Goal: Navigation & Orientation: Find specific page/section

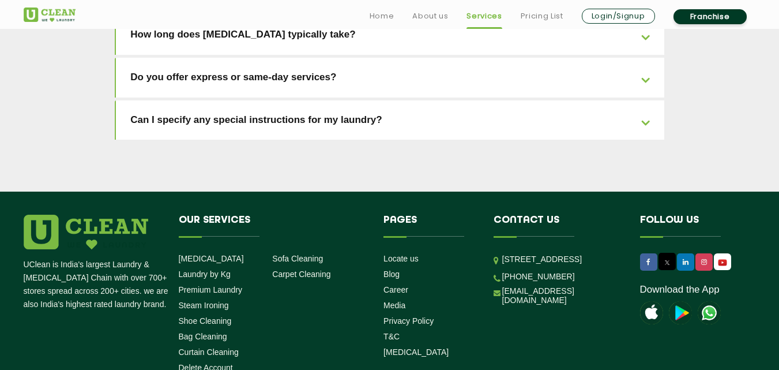
scroll to position [2671, 0]
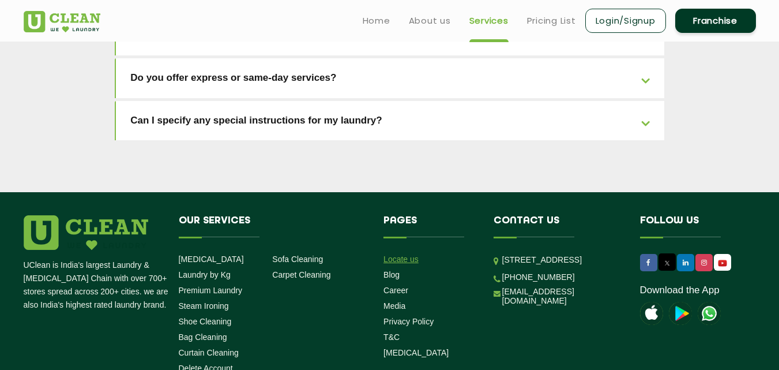
click at [397, 254] on link "Locate us" at bounding box center [401, 258] width 35 height 9
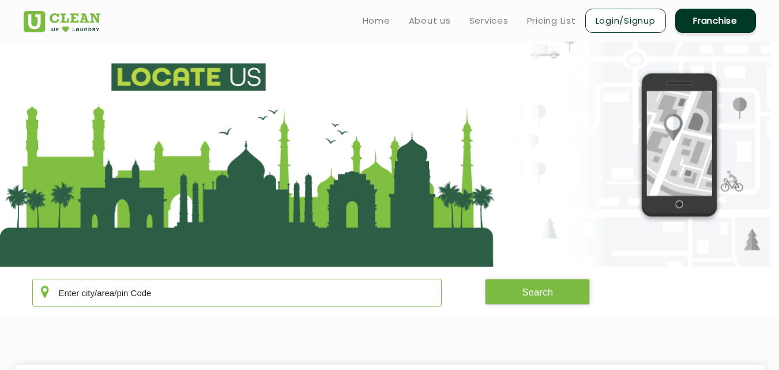
click at [250, 291] on input "text" at bounding box center [237, 293] width 410 height 28
paste input "Sector [GEOGRAPHIC_DATA]"
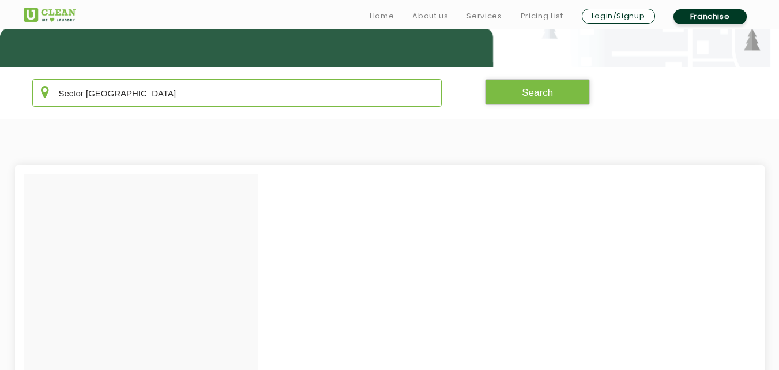
scroll to position [200, 0]
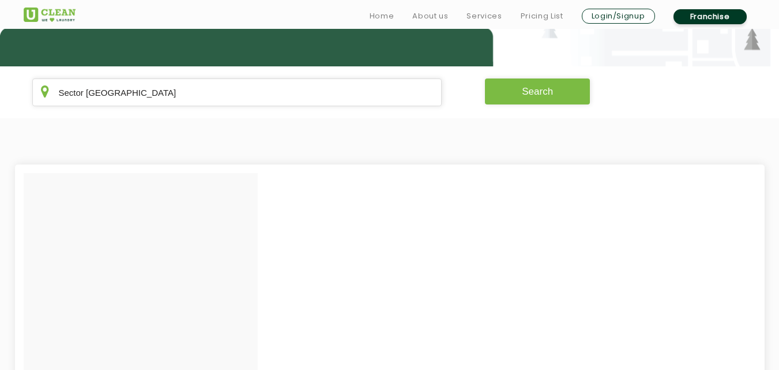
click at [510, 92] on button "Search" at bounding box center [537, 91] width 105 height 26
click at [170, 93] on input "Sector [GEOGRAPHIC_DATA]" at bounding box center [237, 92] width 410 height 28
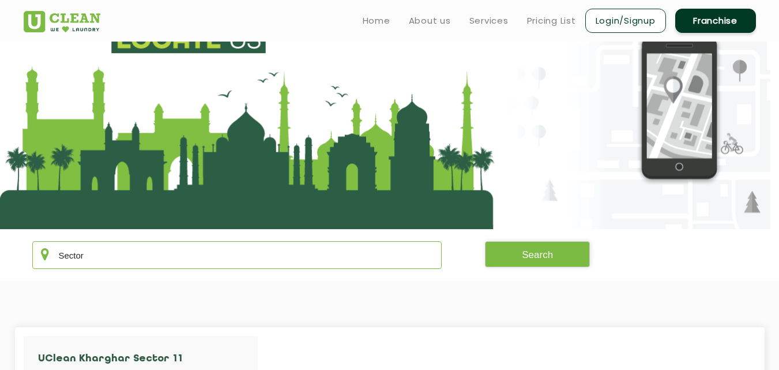
scroll to position [0, 0]
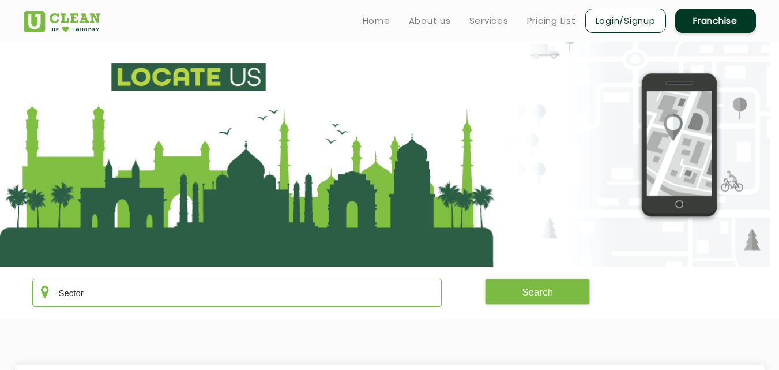
click at [100, 300] on input "Sector" at bounding box center [237, 293] width 410 height 28
type input "S"
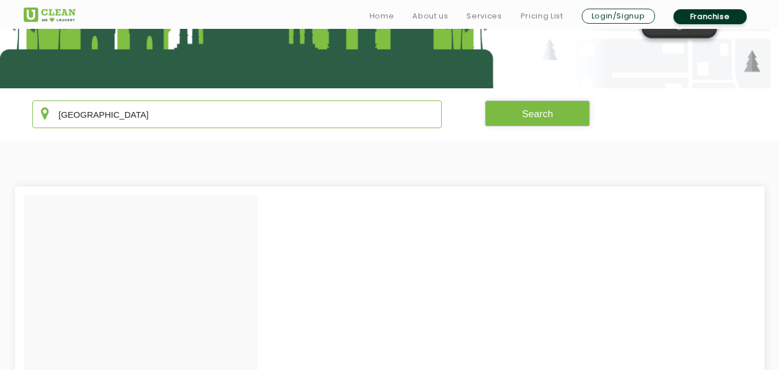
scroll to position [179, 0]
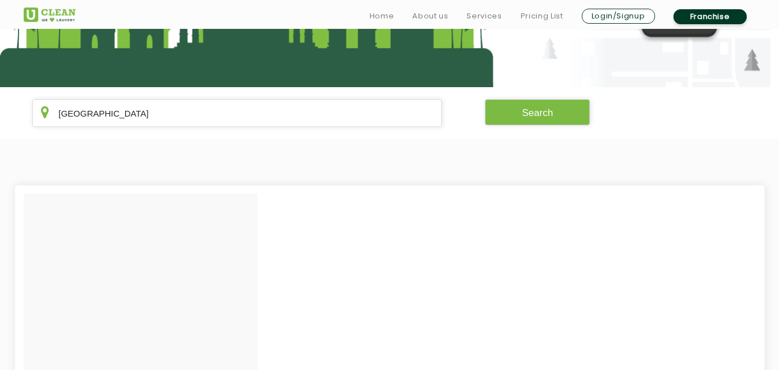
drag, startPoint x: 170, startPoint y: 96, endPoint x: 169, endPoint y: 106, distance: 10.4
click at [169, 106] on section "kharagpur Search" at bounding box center [389, 113] width 779 height 52
click at [169, 106] on input "[GEOGRAPHIC_DATA]" at bounding box center [237, 113] width 410 height 28
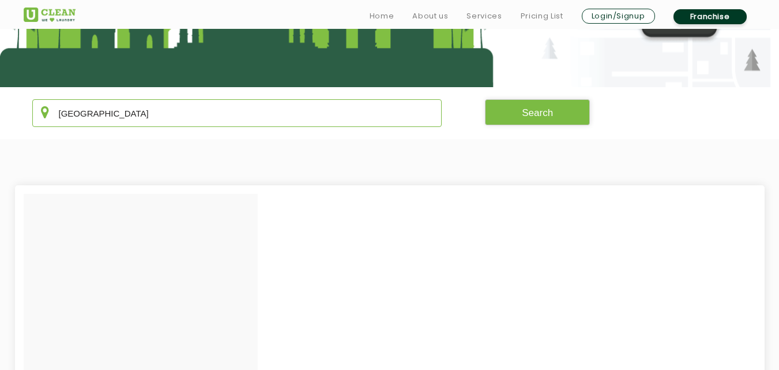
paste input "Khargha"
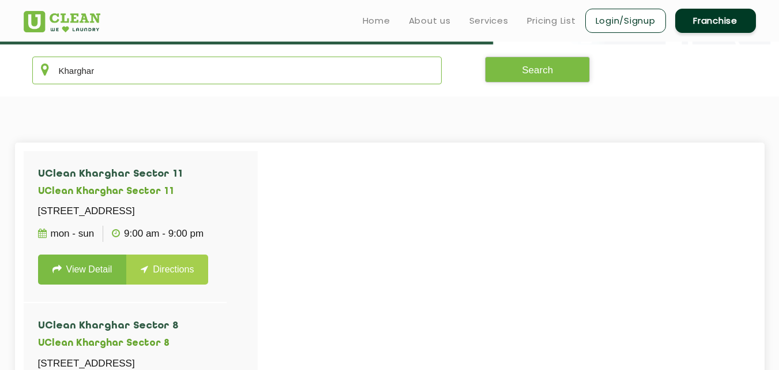
scroll to position [191, 0]
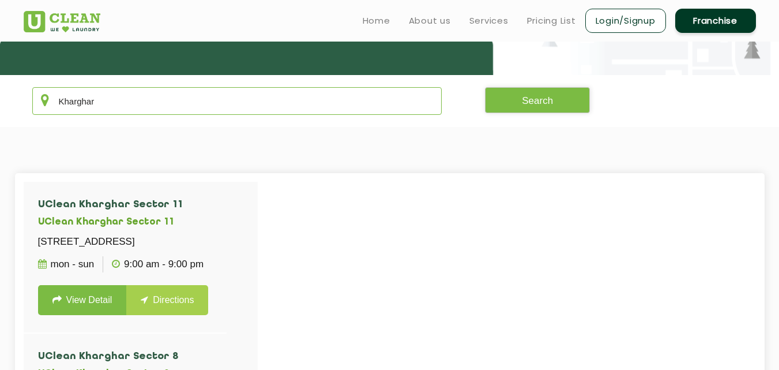
click at [254, 103] on input "Kharghar" at bounding box center [237, 101] width 410 height 28
paste input "Bhiwadi"
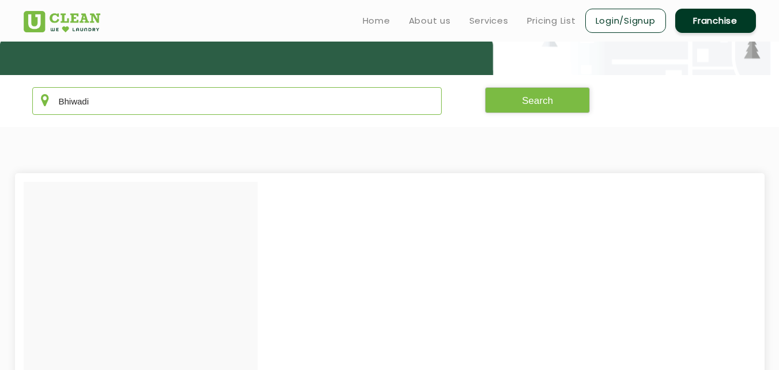
click at [254, 103] on input "Bhiwadi" at bounding box center [237, 101] width 410 height 28
drag, startPoint x: 248, startPoint y: 101, endPoint x: 0, endPoint y: 102, distance: 248.0
click at [0, 102] on section "Bhiwadi Search" at bounding box center [389, 101] width 779 height 52
paste input "Valsaravakkam"
drag, startPoint x: 164, startPoint y: 95, endPoint x: 0, endPoint y: 94, distance: 163.8
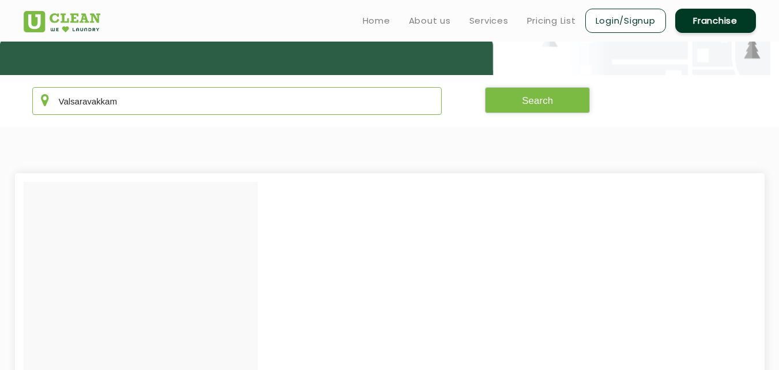
click at [0, 94] on section "Valsaravakkam Search" at bounding box center [389, 101] width 779 height 52
paste input "[PERSON_NAME]"
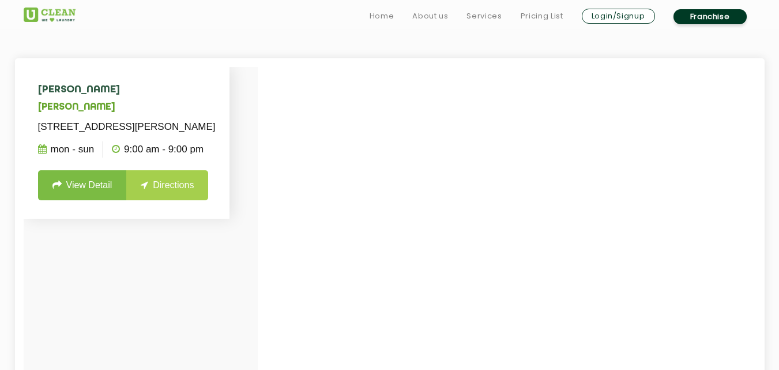
scroll to position [307, 0]
type input "[PERSON_NAME]"
click at [110, 200] on link "View Detail" at bounding box center [82, 185] width 89 height 30
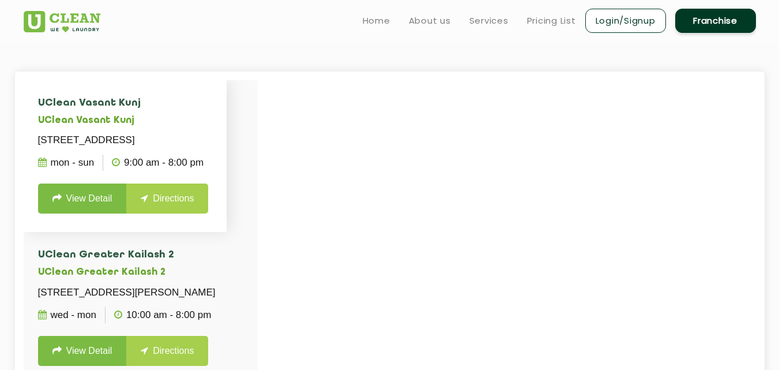
scroll to position [249, 0]
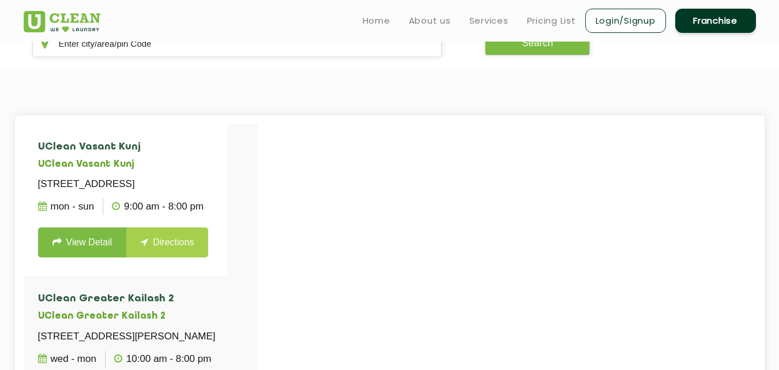
click at [267, 59] on section "Search" at bounding box center [389, 43] width 779 height 52
click at [269, 57] on section "Search" at bounding box center [389, 43] width 779 height 52
click at [270, 55] on input "text" at bounding box center [237, 43] width 410 height 28
paste input "Margherita"
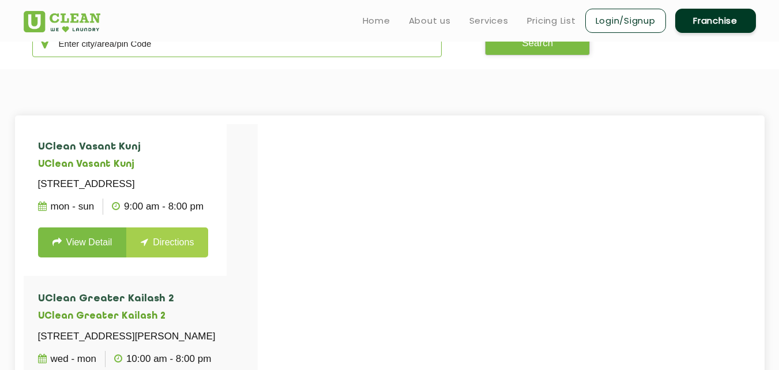
type input "Margherita"
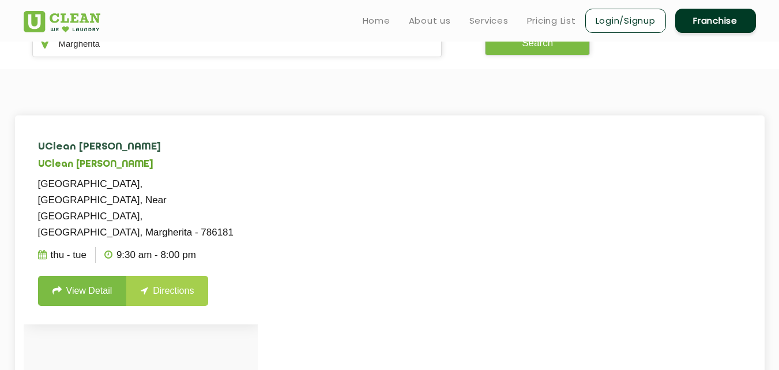
click at [84, 276] on link "View Detail" at bounding box center [82, 291] width 89 height 30
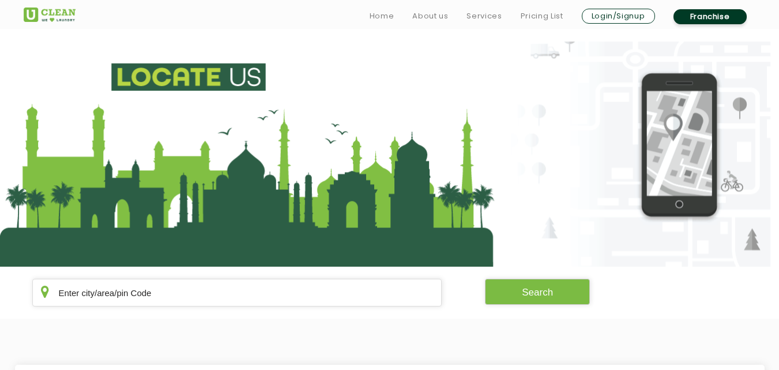
scroll to position [249, 0]
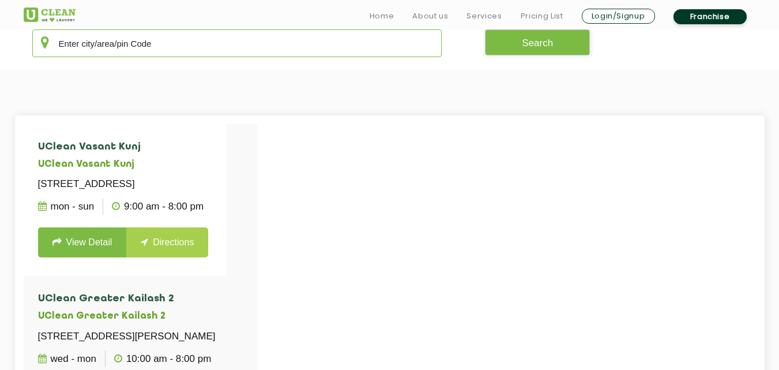
click at [222, 47] on input "text" at bounding box center [237, 43] width 410 height 28
paste input "Electronic City Ph 1,"
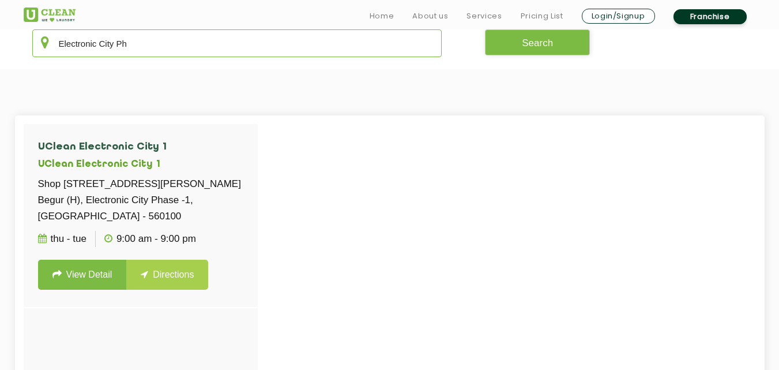
type input "Electronic City P"
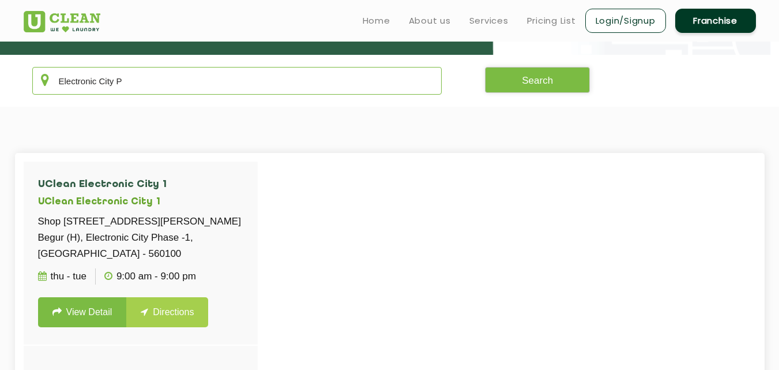
scroll to position [191, 0]
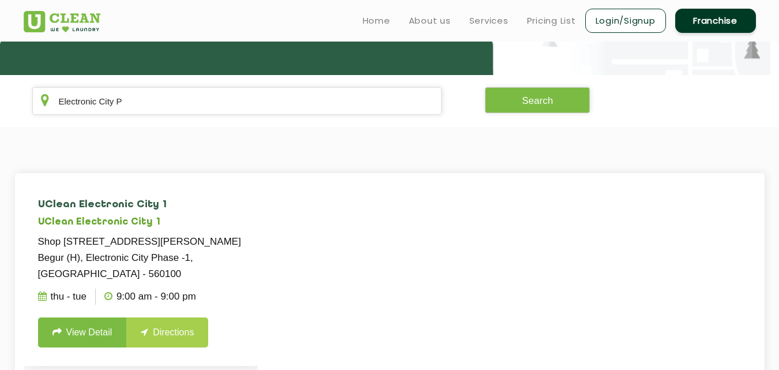
click at [87, 332] on link "View Detail" at bounding box center [82, 332] width 89 height 30
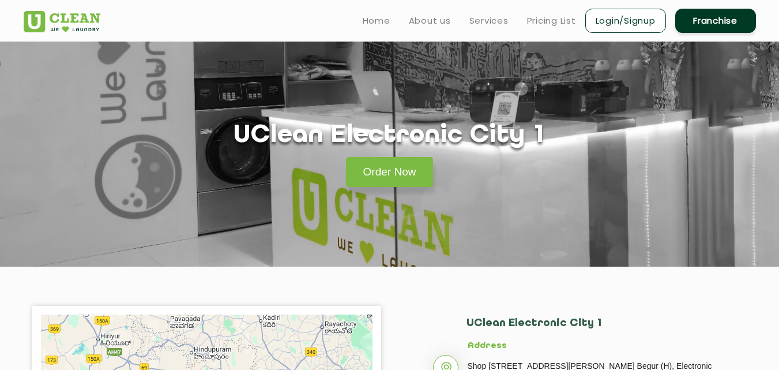
scroll to position [191, 0]
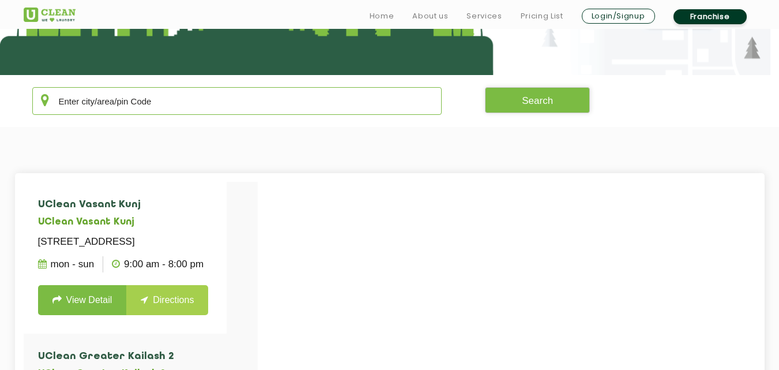
click at [227, 104] on input "text" at bounding box center [237, 101] width 410 height 28
paste input "[URL][DOMAIN_NAME]"
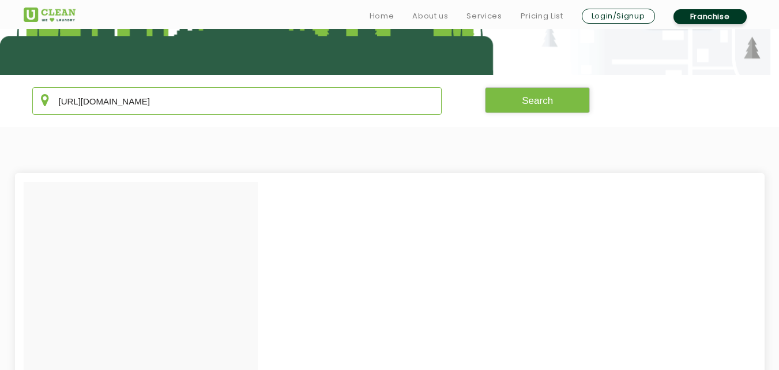
click at [278, 102] on input "[URL][DOMAIN_NAME]" at bounding box center [237, 101] width 410 height 28
paste input "Electronic City Ph 2"
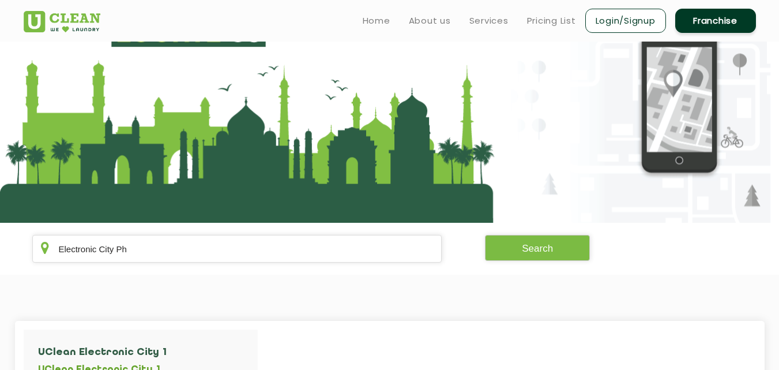
scroll to position [0, 0]
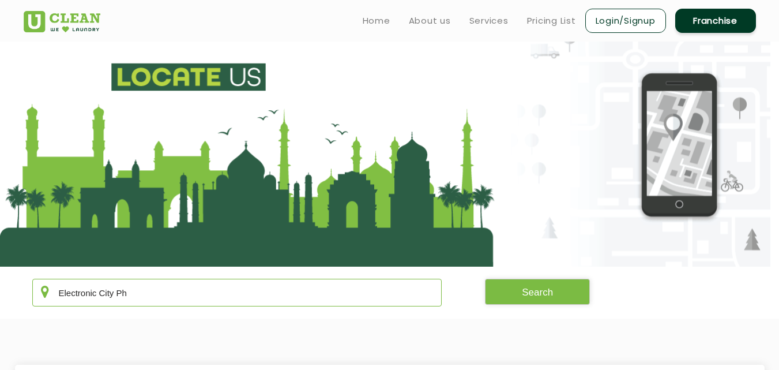
click at [148, 296] on input "Electronic City Ph" at bounding box center [237, 293] width 410 height 28
paste input "[PERSON_NAME]"
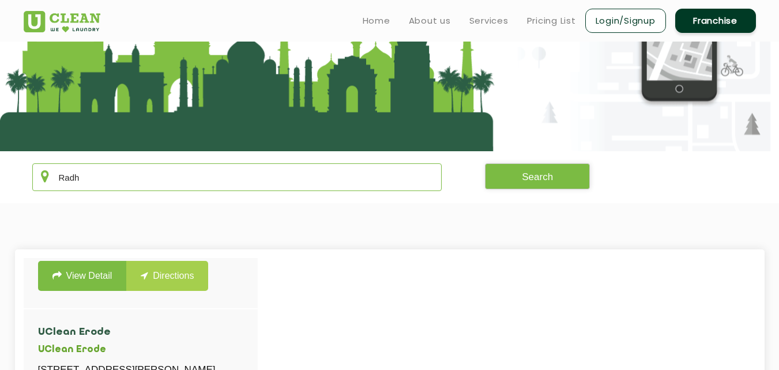
scroll to position [461, 0]
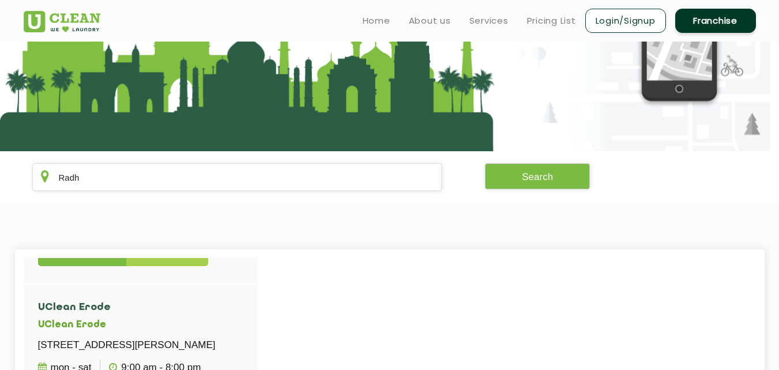
click at [188, 201] on section "Radh Search" at bounding box center [389, 177] width 779 height 52
drag, startPoint x: 187, startPoint y: 186, endPoint x: 0, endPoint y: 212, distance: 189.2
click at [0, 212] on app-locate-us "Radh Search [GEOGRAPHIC_DATA] [GEOGRAPHIC_DATA] [STREET_ADDRESS] Mon - Sun 10:0…" at bounding box center [389, 295] width 779 height 739
paste input "Mohanbari"
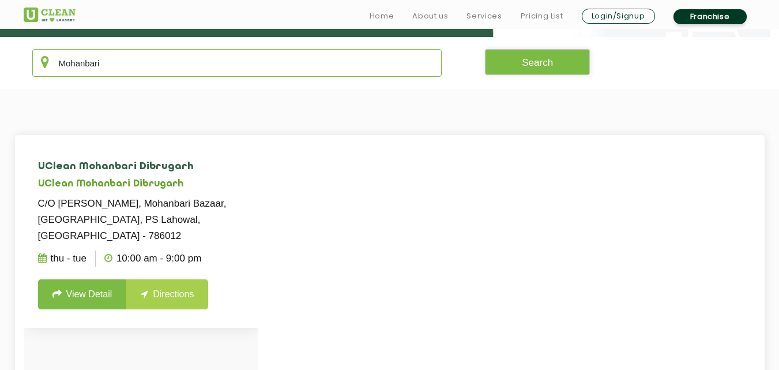
scroll to position [231, 0]
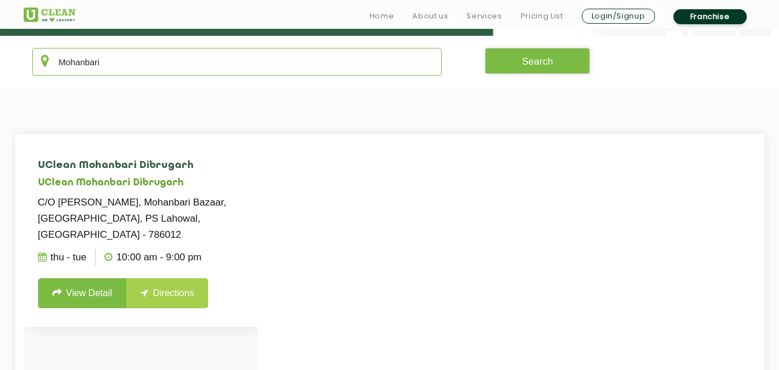
type input "Mohanbari"
click at [100, 278] on link "View Detail" at bounding box center [82, 293] width 89 height 30
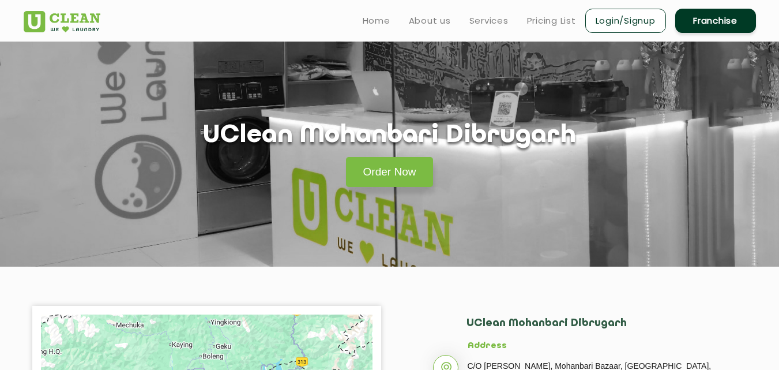
scroll to position [231, 0]
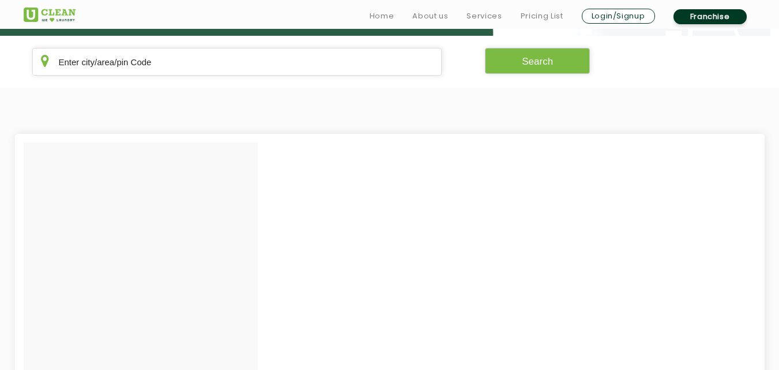
click at [207, 78] on section "Search" at bounding box center [389, 62] width 779 height 52
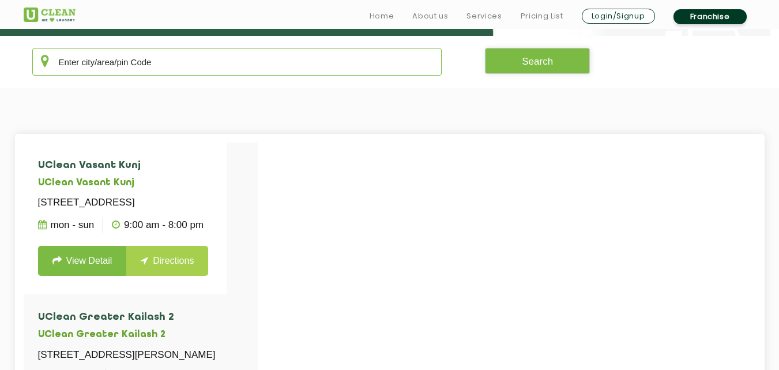
click at [207, 68] on input "text" at bounding box center [237, 62] width 410 height 28
paste input "Tech zone 4"
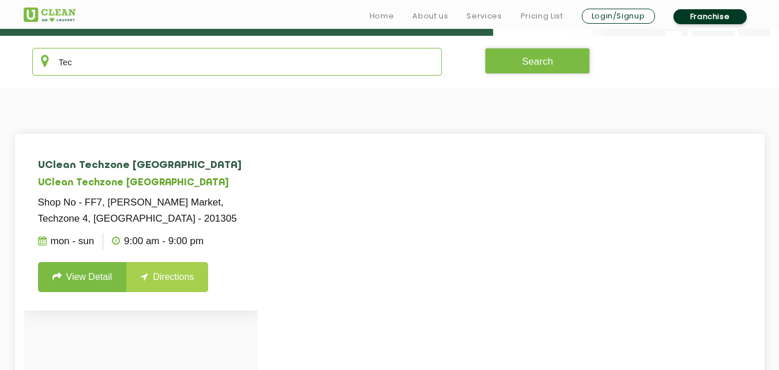
type input "Tec"
click at [85, 273] on link "View Detail" at bounding box center [82, 277] width 89 height 30
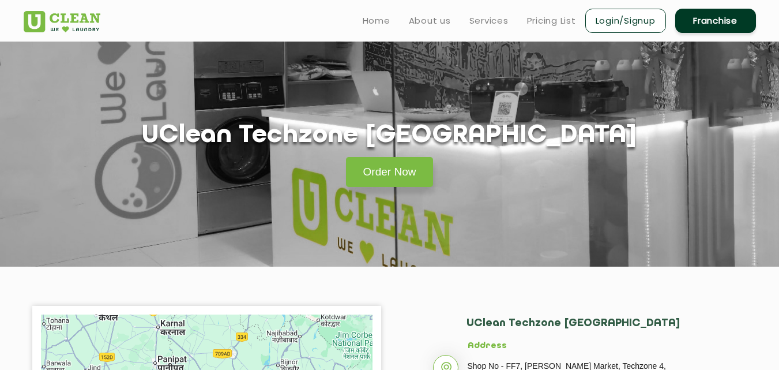
scroll to position [231, 0]
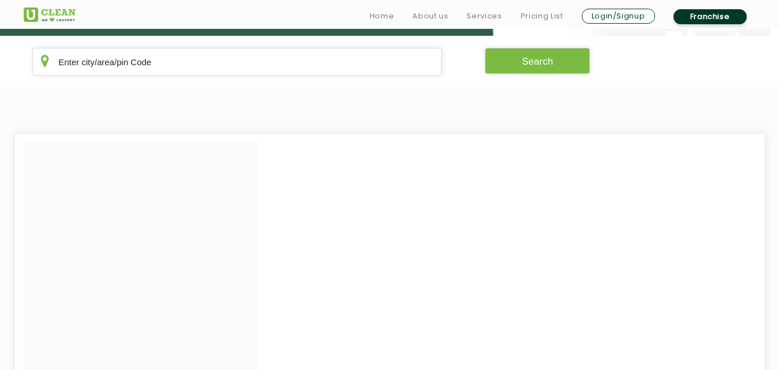
click at [257, 77] on section "Search" at bounding box center [389, 62] width 779 height 52
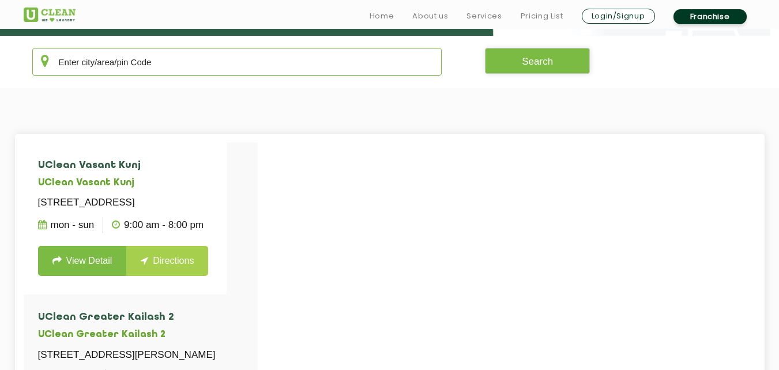
click at [257, 60] on input "text" at bounding box center [237, 62] width 410 height 28
paste input "[GEOGRAPHIC_DATA]"
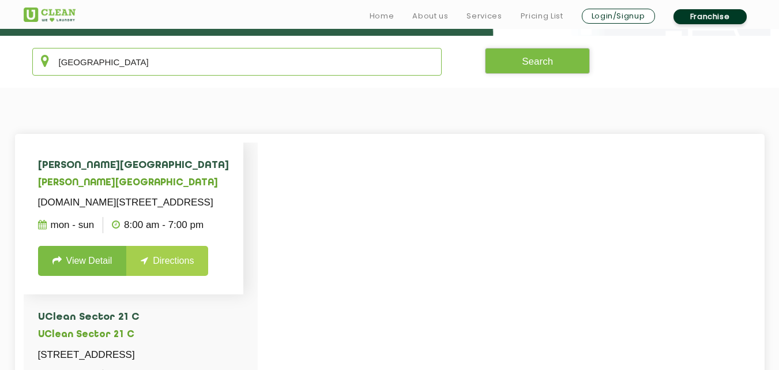
type input "[GEOGRAPHIC_DATA]"
click at [96, 267] on link "View Detail" at bounding box center [82, 261] width 89 height 30
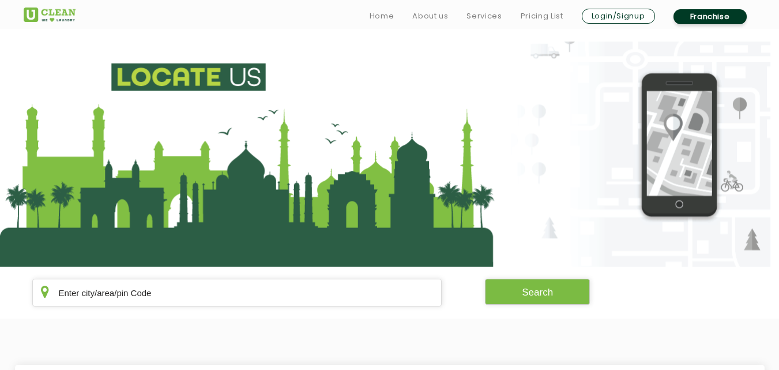
scroll to position [231, 0]
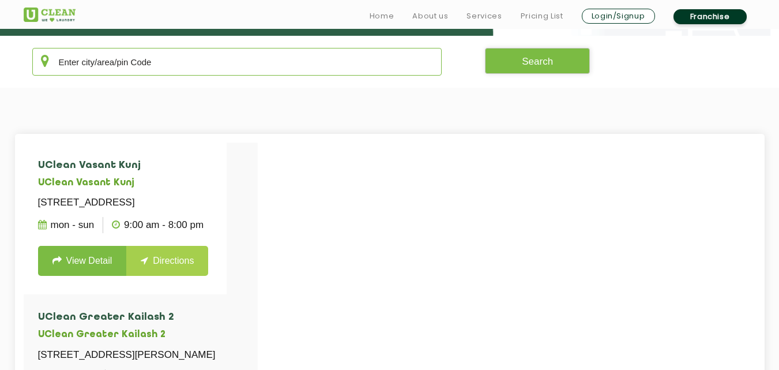
click at [232, 61] on input "text" at bounding box center [237, 62] width 410 height 28
paste input "[PERSON_NAME]"
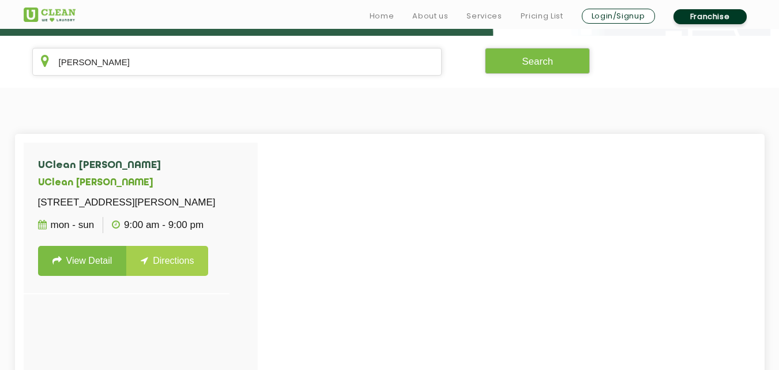
drag, startPoint x: 80, startPoint y: 44, endPoint x: 80, endPoint y: 53, distance: 9.2
click at [80, 44] on section "[PERSON_NAME] Search" at bounding box center [389, 62] width 779 height 52
click at [81, 54] on input "[PERSON_NAME]" at bounding box center [237, 62] width 410 height 28
click at [86, 67] on input "[PERSON_NAME]" at bounding box center [237, 62] width 410 height 28
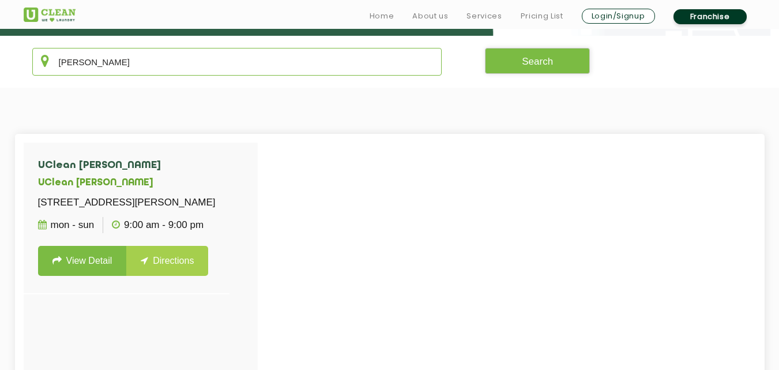
click at [86, 68] on input "[PERSON_NAME]" at bounding box center [237, 62] width 410 height 28
paste input "Narsingi"
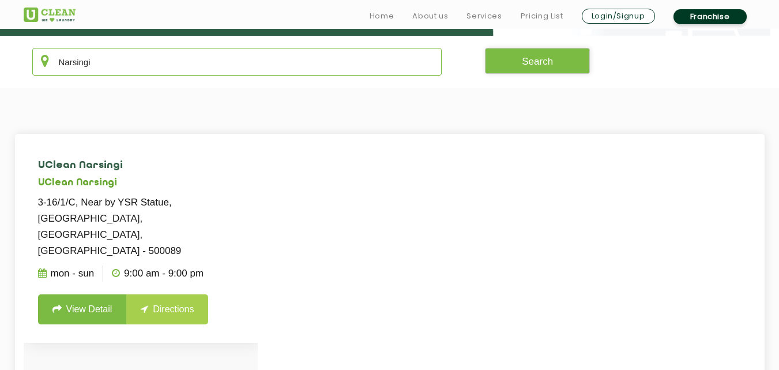
type input "Narsingi"
click at [77, 294] on link "View Detail" at bounding box center [82, 309] width 89 height 30
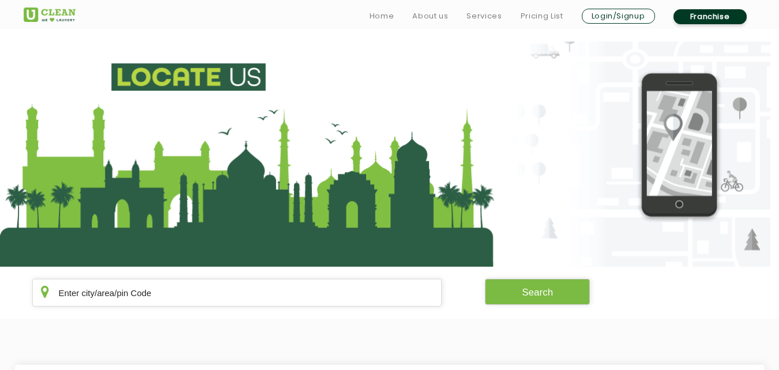
scroll to position [231, 0]
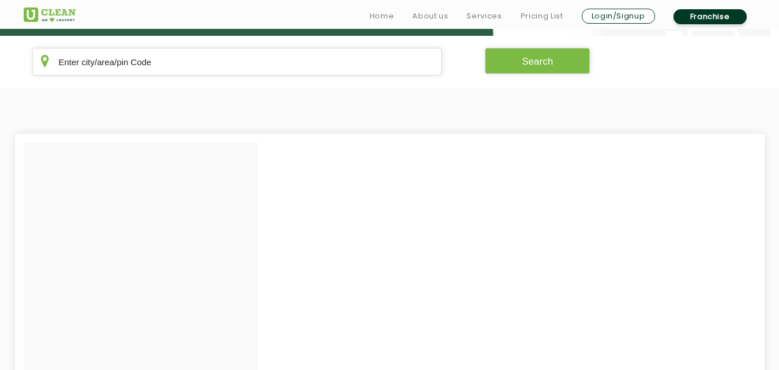
click at [228, 77] on section "Search" at bounding box center [389, 62] width 779 height 52
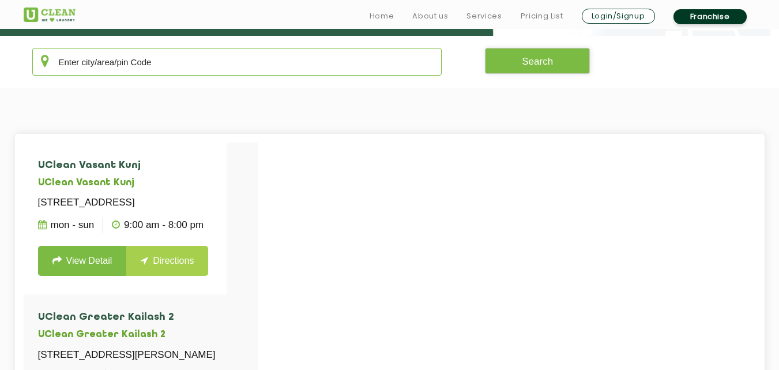
click at [228, 63] on input "text" at bounding box center [237, 62] width 410 height 28
paste input "Vasundhara"
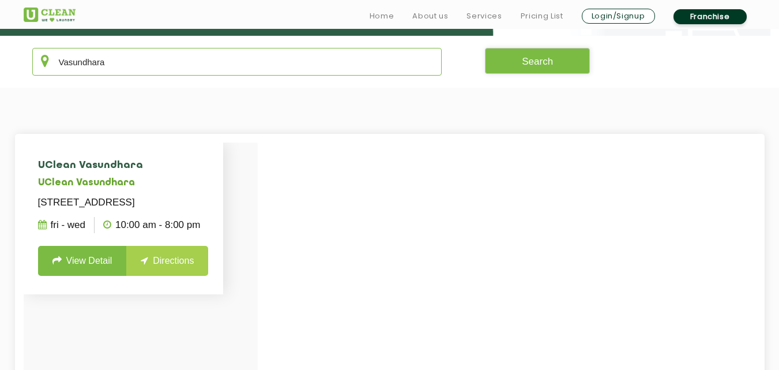
type input "Vasundhara"
click at [83, 276] on link "View Detail" at bounding box center [82, 261] width 89 height 30
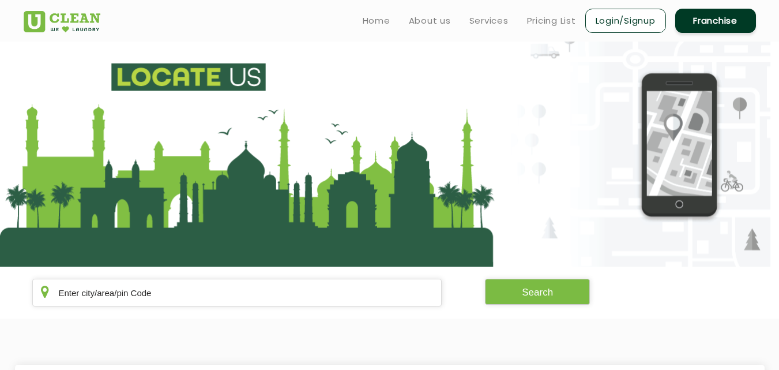
scroll to position [231, 0]
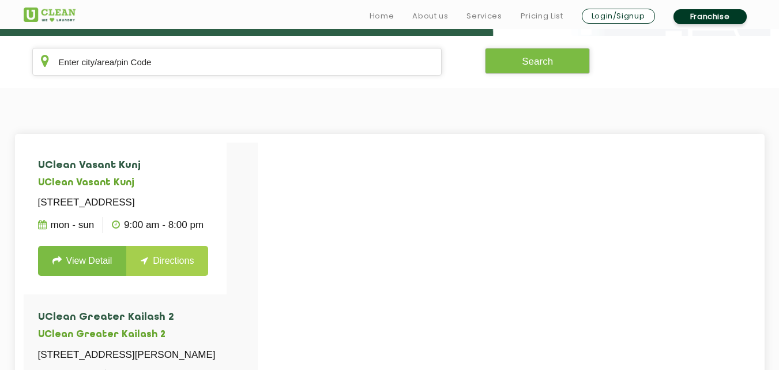
click at [159, 78] on section "Search" at bounding box center [389, 62] width 779 height 52
click at [160, 65] on input "text" at bounding box center [237, 62] width 410 height 28
paste input "Sushant"
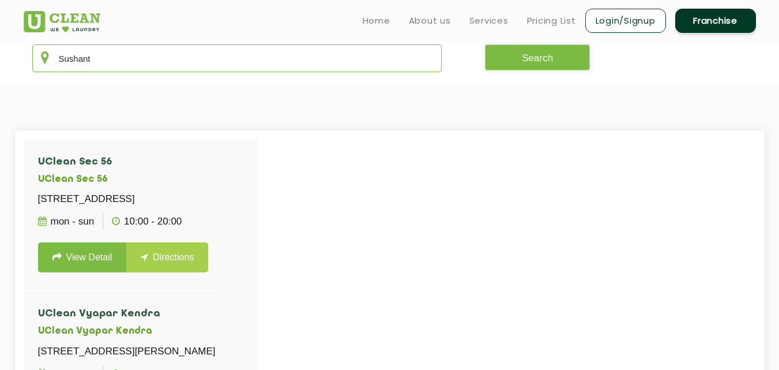
scroll to position [230, 0]
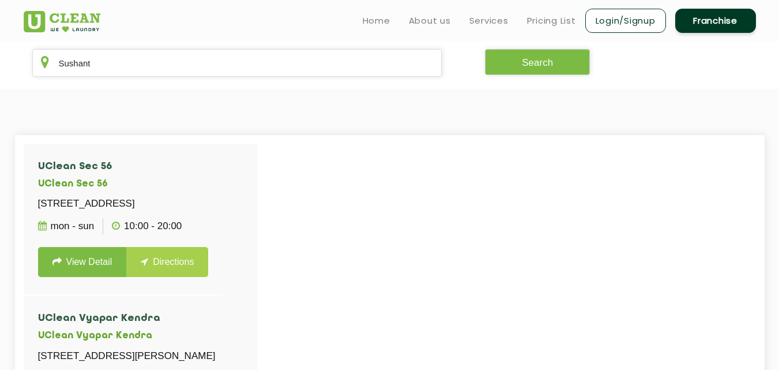
click at [106, 78] on section "Sushant Search" at bounding box center [389, 63] width 779 height 52
drag, startPoint x: 119, startPoint y: 68, endPoint x: 0, endPoint y: 68, distance: 119.4
click at [0, 68] on section "Sushant Search" at bounding box center [389, 63] width 779 height 52
paste input "Champaran"
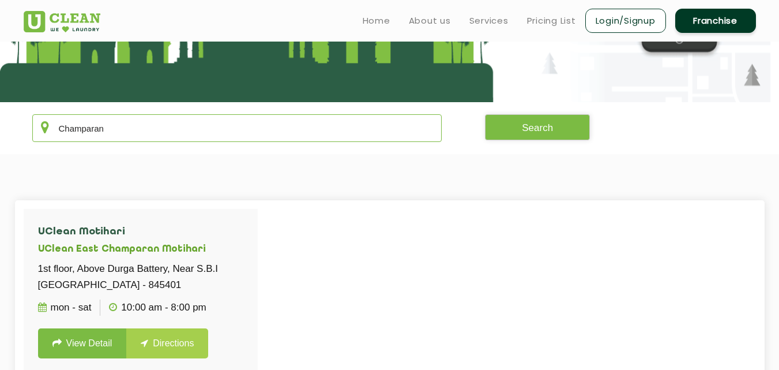
scroll to position [114, 0]
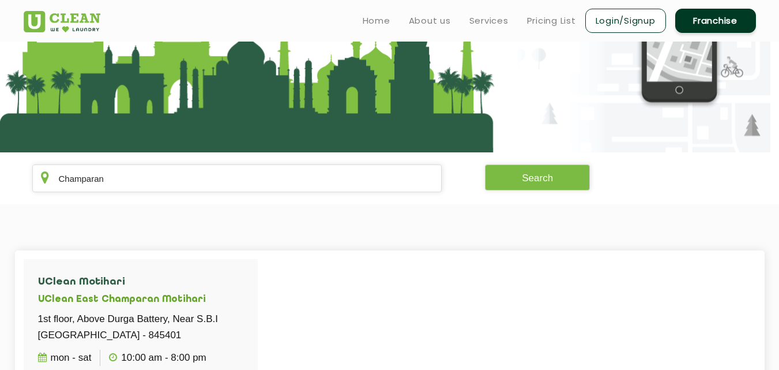
click at [181, 192] on section "Champaran Search" at bounding box center [389, 178] width 779 height 52
click at [178, 179] on input "Champaran" at bounding box center [237, 178] width 410 height 28
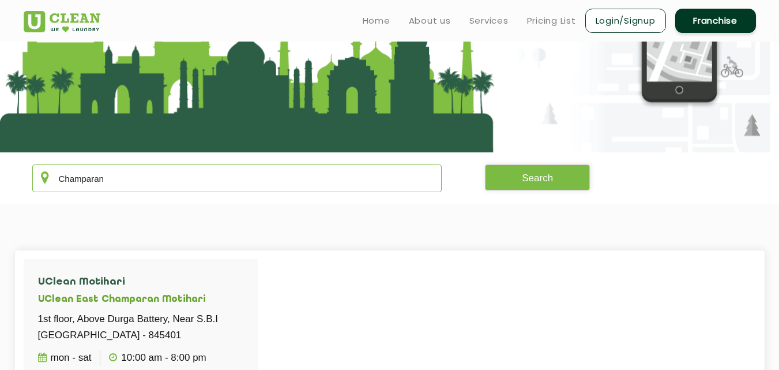
paste input "Kargil"
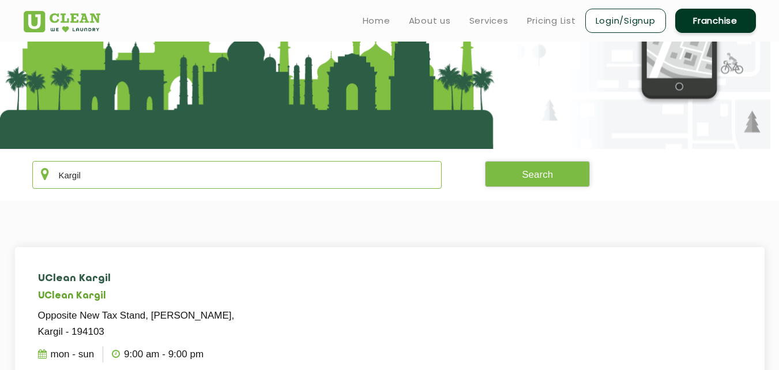
scroll to position [172, 0]
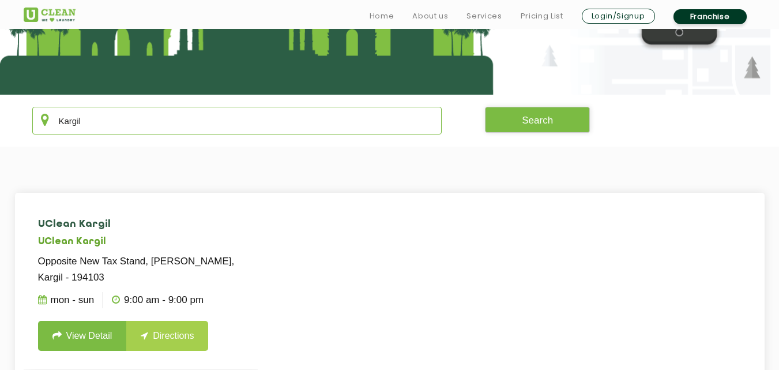
type input "Kargil"
click at [97, 331] on link "View Detail" at bounding box center [82, 336] width 89 height 30
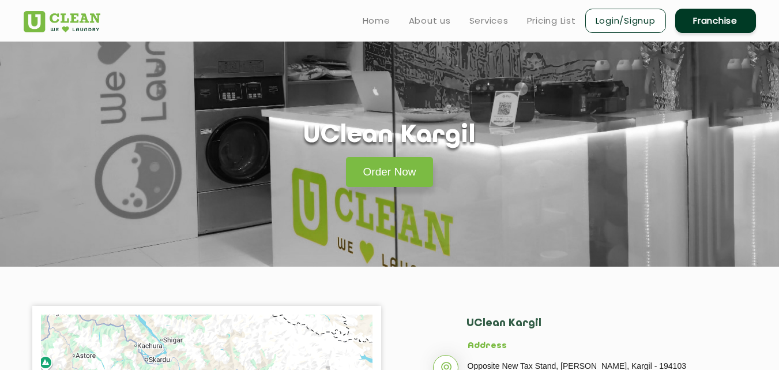
scroll to position [172, 0]
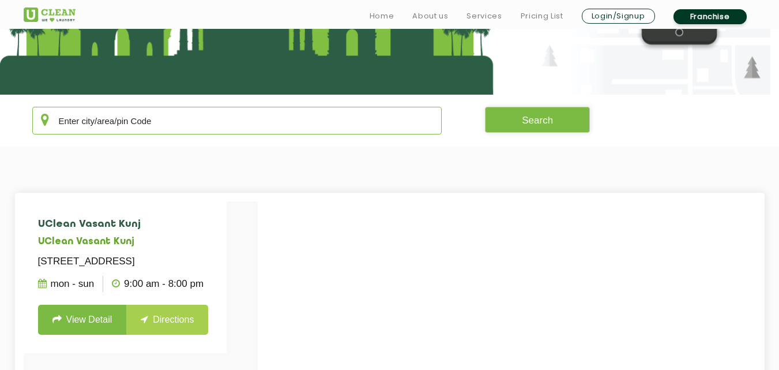
click at [230, 126] on input "text" at bounding box center [237, 121] width 410 height 28
paste input "[PERSON_NAME]"
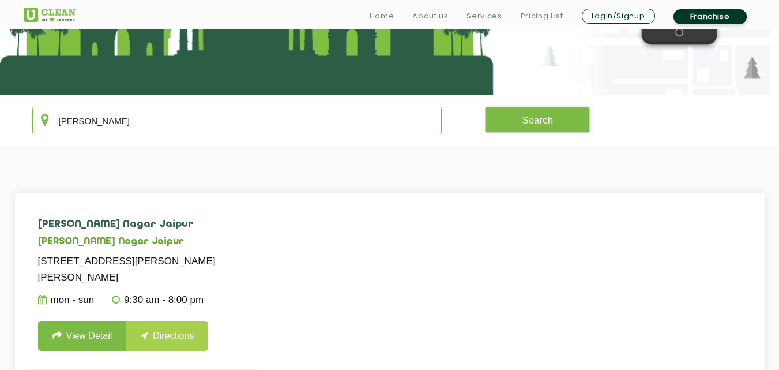
type input "[PERSON_NAME]"
click at [93, 322] on link "View Detail" at bounding box center [82, 336] width 89 height 30
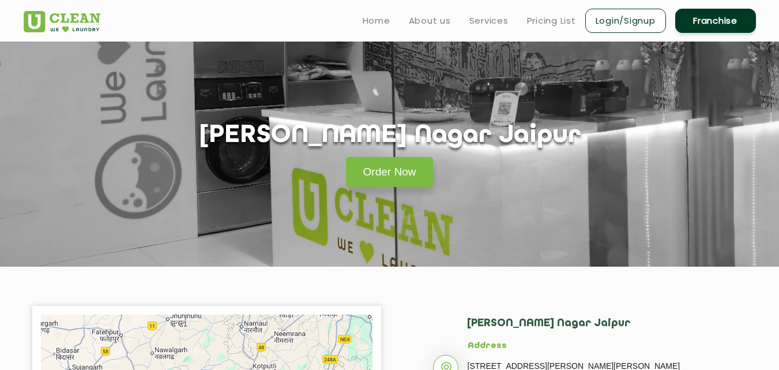
scroll to position [172, 0]
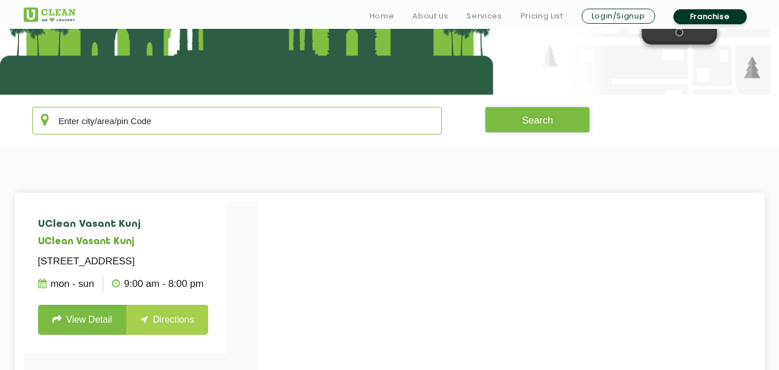
click at [198, 115] on input "text" at bounding box center [237, 121] width 410 height 28
paste input "[PERSON_NAME]"
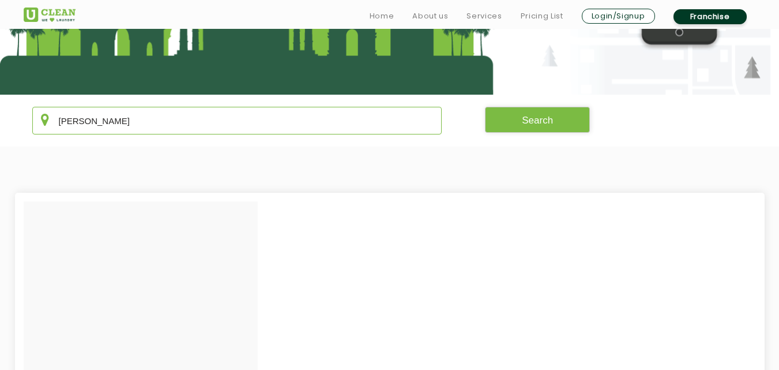
drag, startPoint x: 141, startPoint y: 125, endPoint x: 0, endPoint y: 136, distance: 141.1
click at [0, 136] on section "[PERSON_NAME] Search" at bounding box center [389, 121] width 779 height 52
paste input "Bachupally"
drag, startPoint x: 178, startPoint y: 137, endPoint x: 189, endPoint y: 119, distance: 21.0
click at [189, 119] on section "Bachupally Search" at bounding box center [389, 121] width 779 height 52
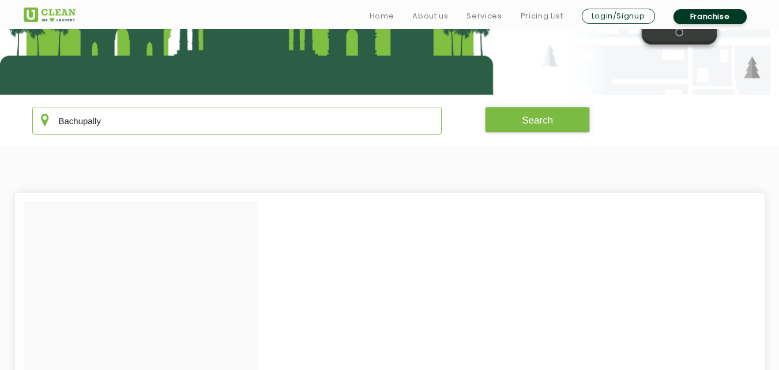
click at [189, 119] on input "Bachupally" at bounding box center [237, 121] width 410 height 28
paste input "llygunge"
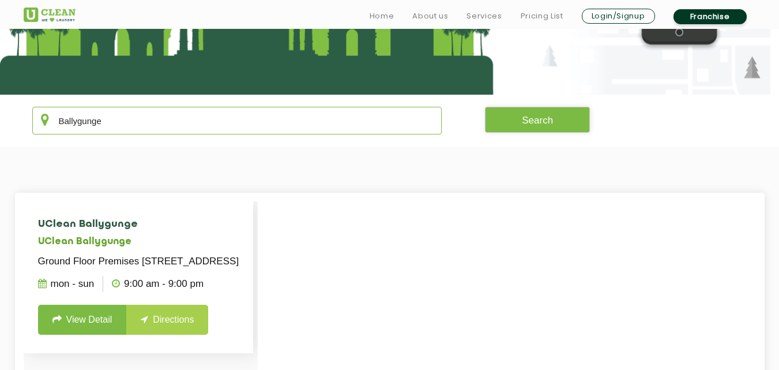
type input "Ballygunge"
click at [109, 330] on link "View Detail" at bounding box center [82, 320] width 89 height 30
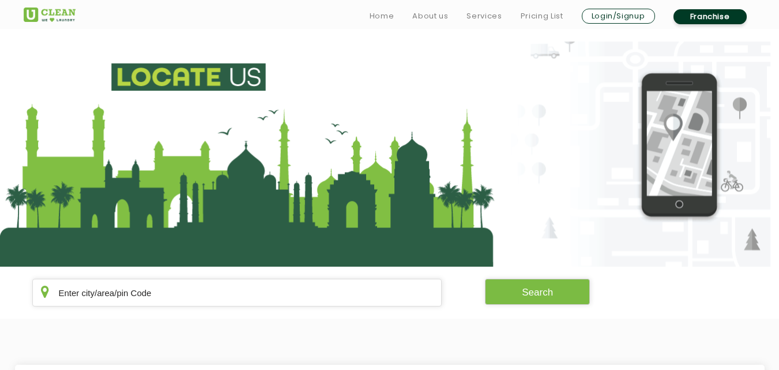
scroll to position [172, 0]
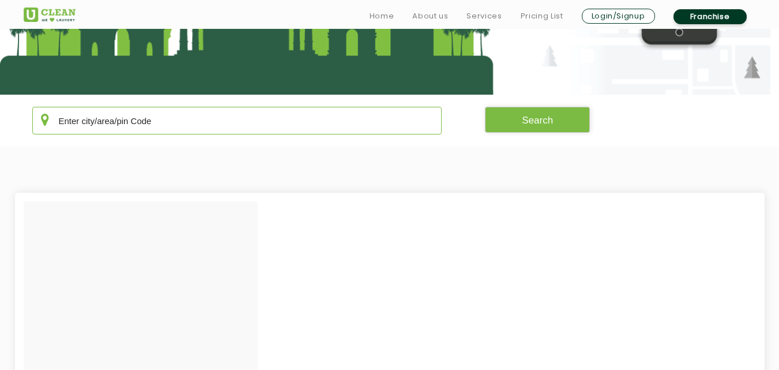
click at [227, 112] on input "text" at bounding box center [237, 121] width 410 height 28
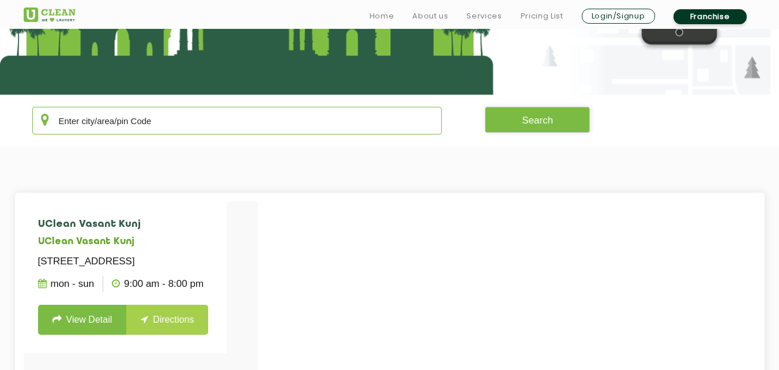
paste input "Barrackpore"
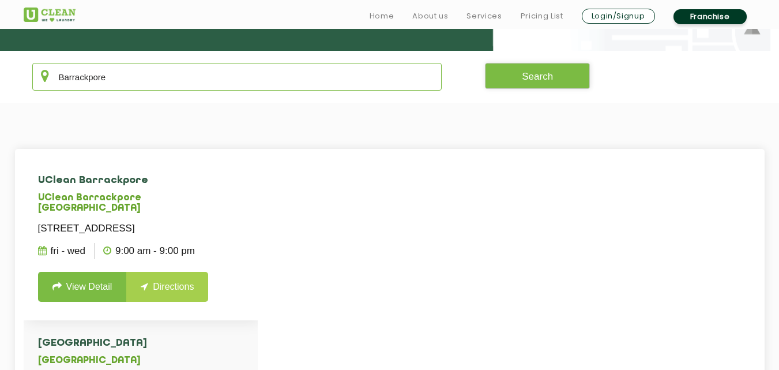
scroll to position [345, 0]
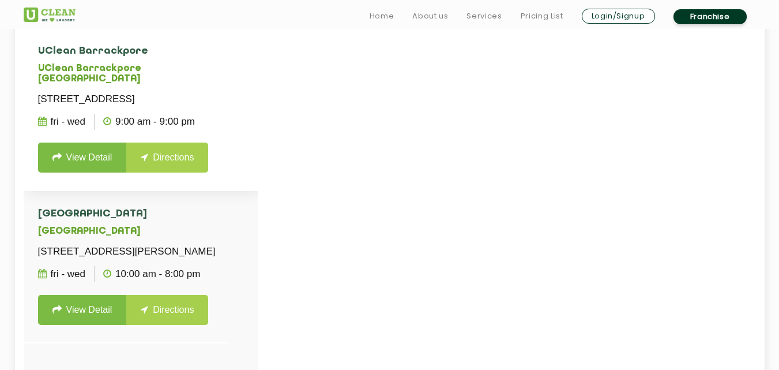
type input "Barrackpore"
click at [79, 172] on link "View Detail" at bounding box center [82, 157] width 89 height 30
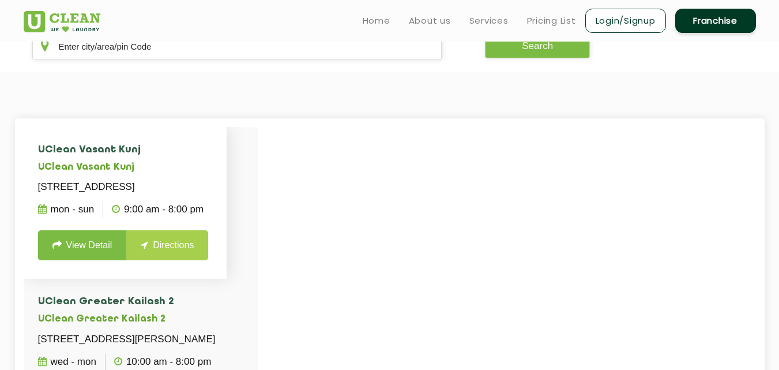
scroll to position [172, 0]
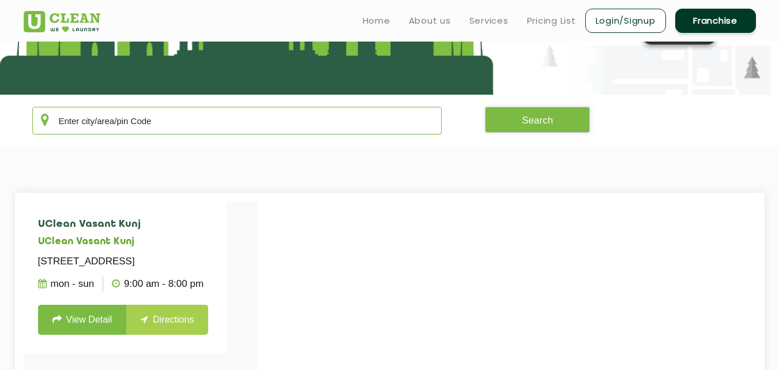
click at [155, 126] on input "text" at bounding box center [237, 121] width 410 height 28
paste input "Coral [PERSON_NAME] Bhopal"
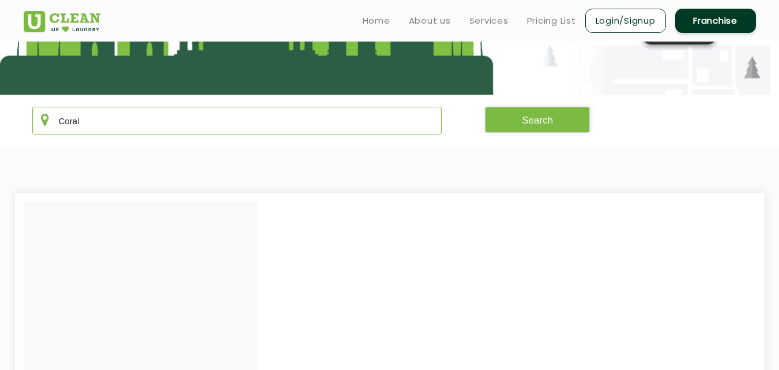
drag, startPoint x: 194, startPoint y: 125, endPoint x: 0, endPoint y: 125, distance: 194.4
click at [0, 125] on section "Coral Search" at bounding box center [389, 121] width 779 height 52
paste input "Mysore"
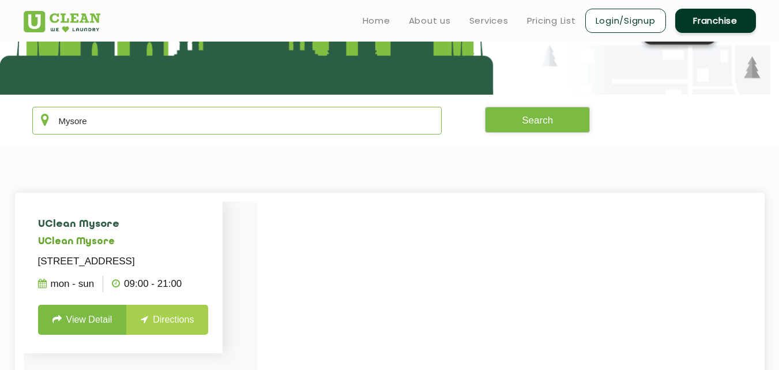
type input "Mysore"
click at [92, 335] on link "View Detail" at bounding box center [82, 320] width 89 height 30
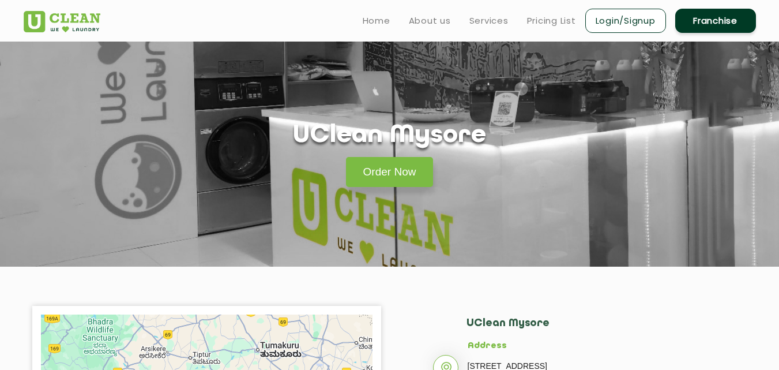
scroll to position [172, 0]
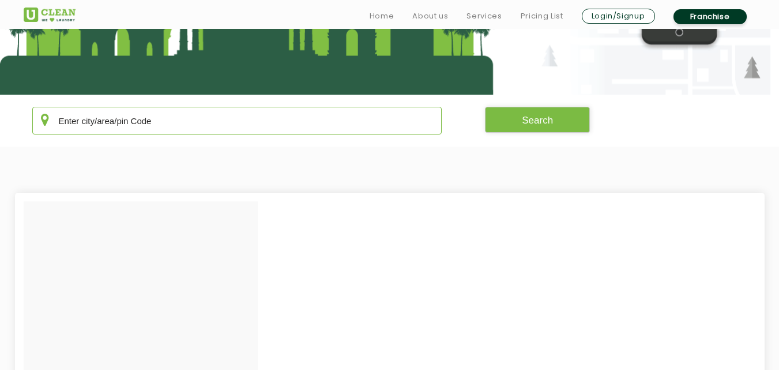
click at [241, 119] on input "text" at bounding box center [237, 121] width 410 height 28
paste input "Malleshwaram"
drag, startPoint x: 243, startPoint y: 116, endPoint x: 0, endPoint y: 137, distance: 243.7
click at [0, 137] on section "Malle Search" at bounding box center [389, 121] width 779 height 52
paste input "[GEOGRAPHIC_DATA]"
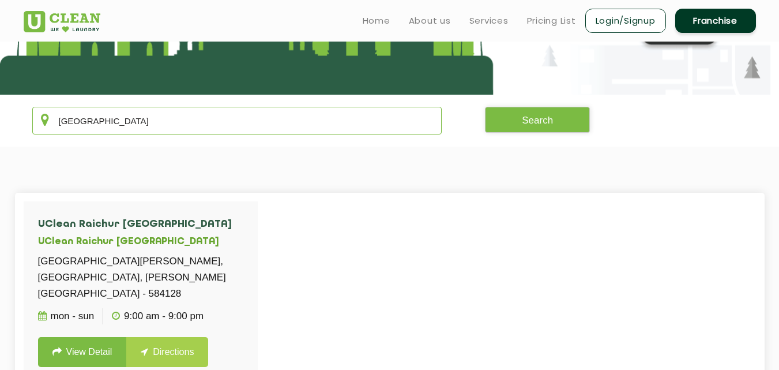
drag, startPoint x: 162, startPoint y: 127, endPoint x: 0, endPoint y: 121, distance: 162.2
click at [0, 121] on section "Sindhanur Search" at bounding box center [389, 121] width 779 height 52
paste input "ector 8 Khargha"
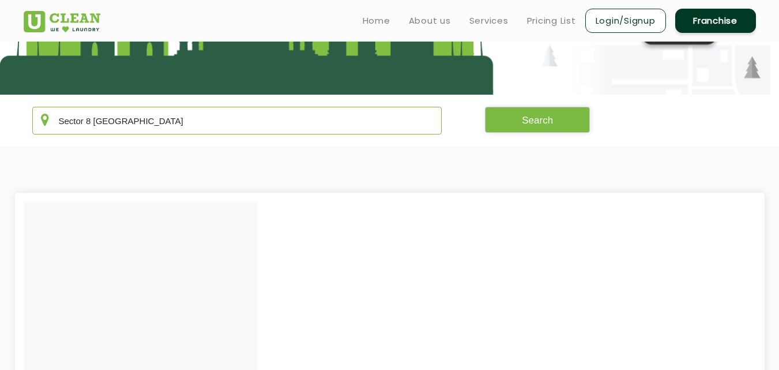
click at [94, 120] on input "Sector 8 [GEOGRAPHIC_DATA]" at bounding box center [237, 121] width 410 height 28
click at [97, 119] on input "Sector 8 [GEOGRAPHIC_DATA]" at bounding box center [237, 121] width 410 height 28
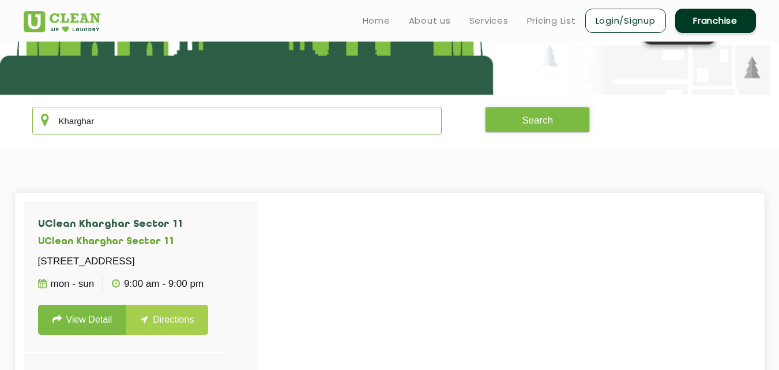
click at [101, 118] on input "Kharghar" at bounding box center [237, 121] width 410 height 28
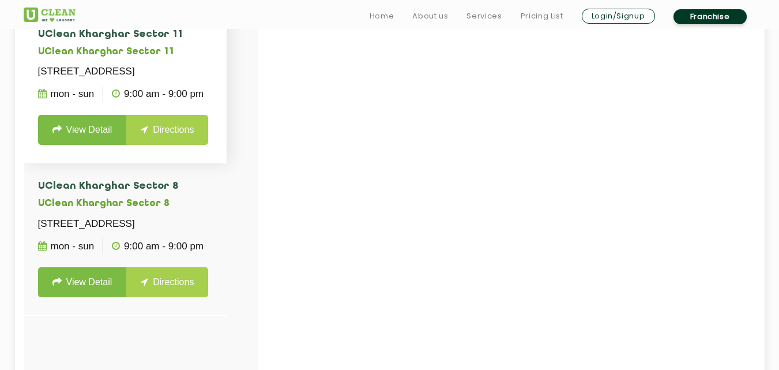
scroll to position [397, 0]
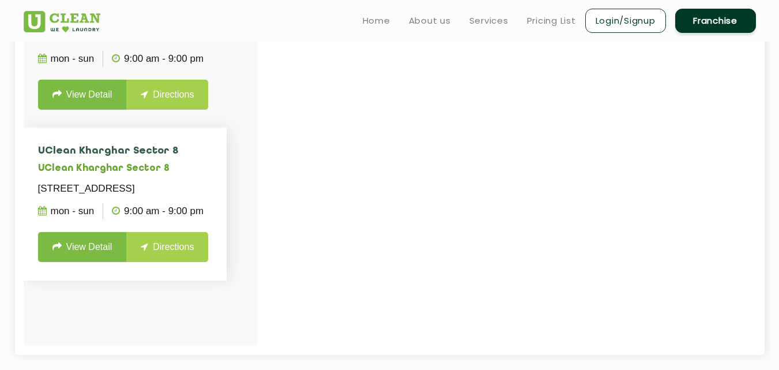
type input "Kharghar"
click at [103, 277] on li "UClean [STREET_ADDRESS] Mon - Sun 9:00 AM - 9:00 PM View Detail Directions" at bounding box center [126, 204] width 204 height 152
click at [110, 262] on link "View Detail" at bounding box center [82, 247] width 89 height 30
